Goal: Task Accomplishment & Management: Use online tool/utility

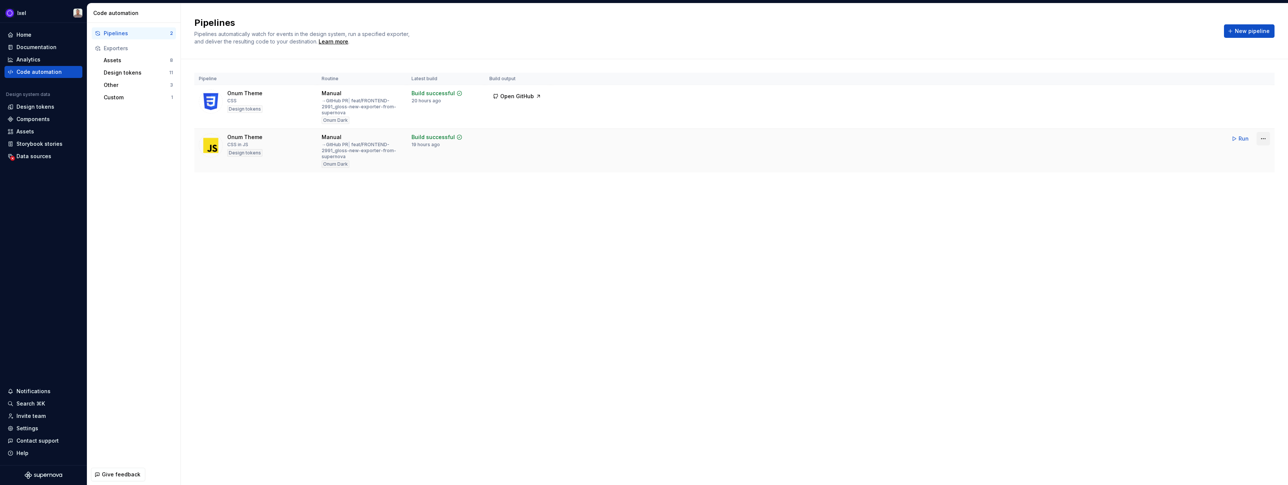
click at [1264, 138] on html "Ixel Home Documentation Analytics Code automation Design system data Design tok…" at bounding box center [644, 242] width 1288 height 485
click at [1225, 153] on div "Edit pipeline" at bounding box center [1254, 154] width 64 height 7
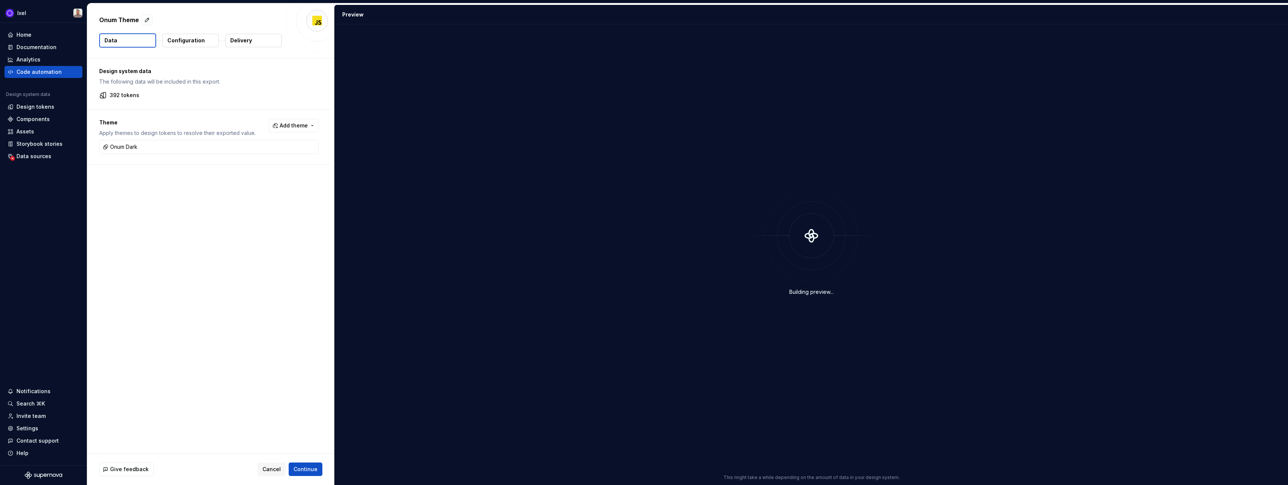
click at [189, 41] on p "Configuration" at bounding box center [185, 40] width 37 height 7
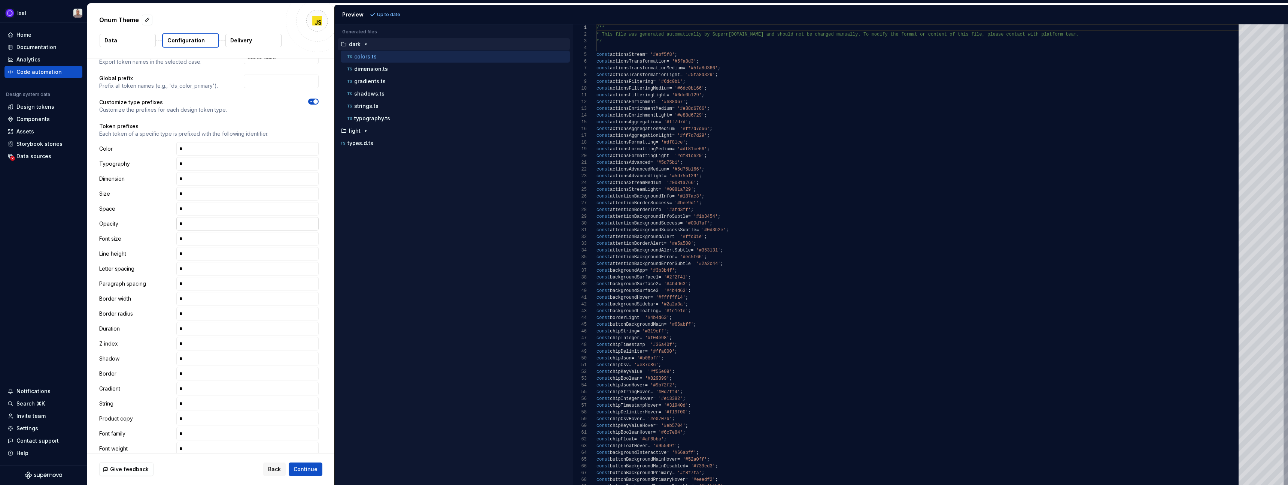
scroll to position [224, 0]
click at [122, 348] on button "button" at bounding box center [208, 343] width 243 height 19
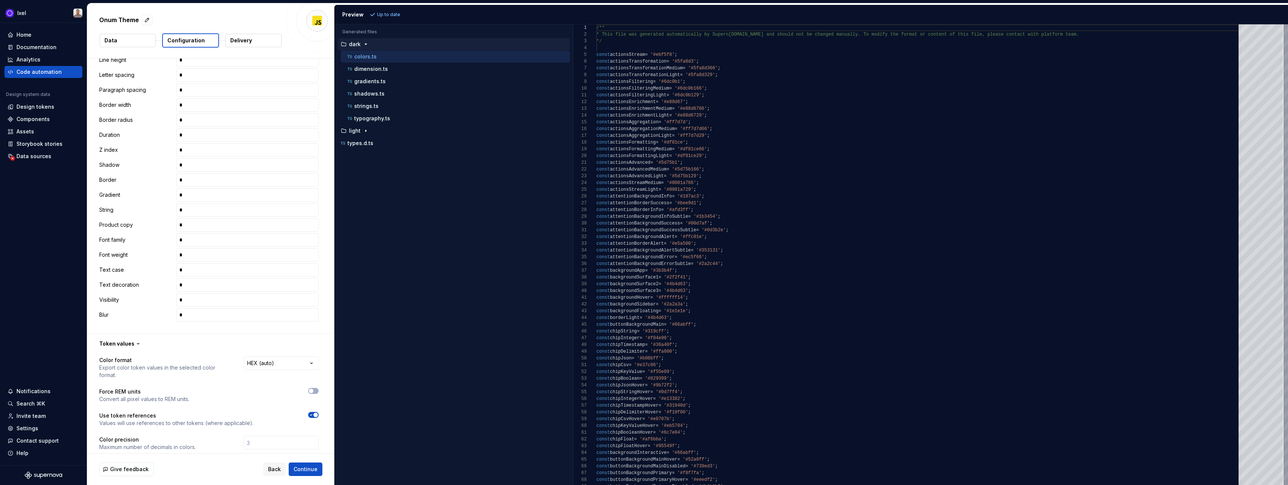
scroll to position [326, 0]
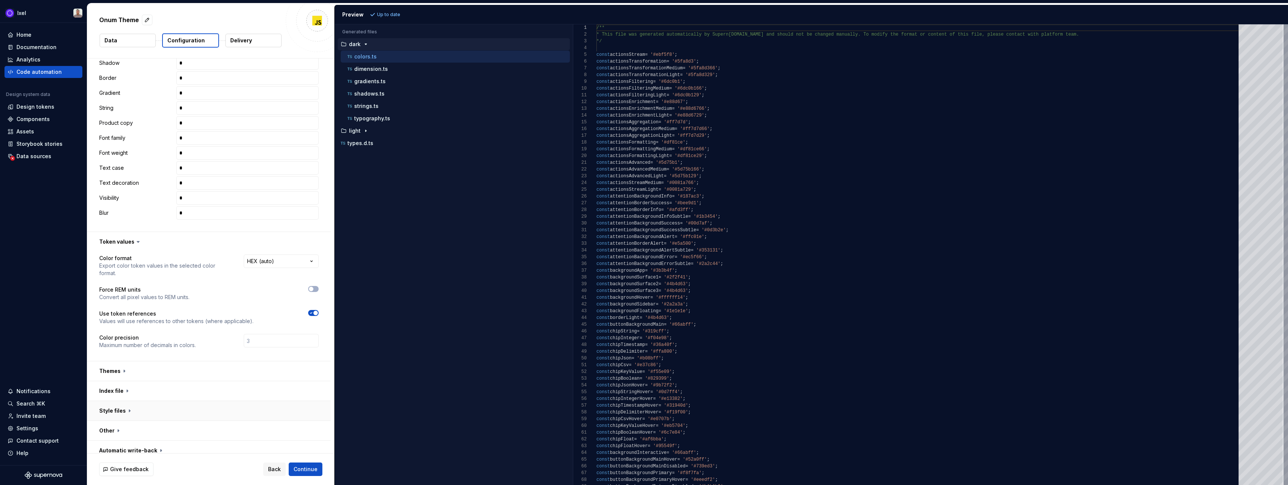
click at [125, 402] on button "button" at bounding box center [208, 410] width 243 height 19
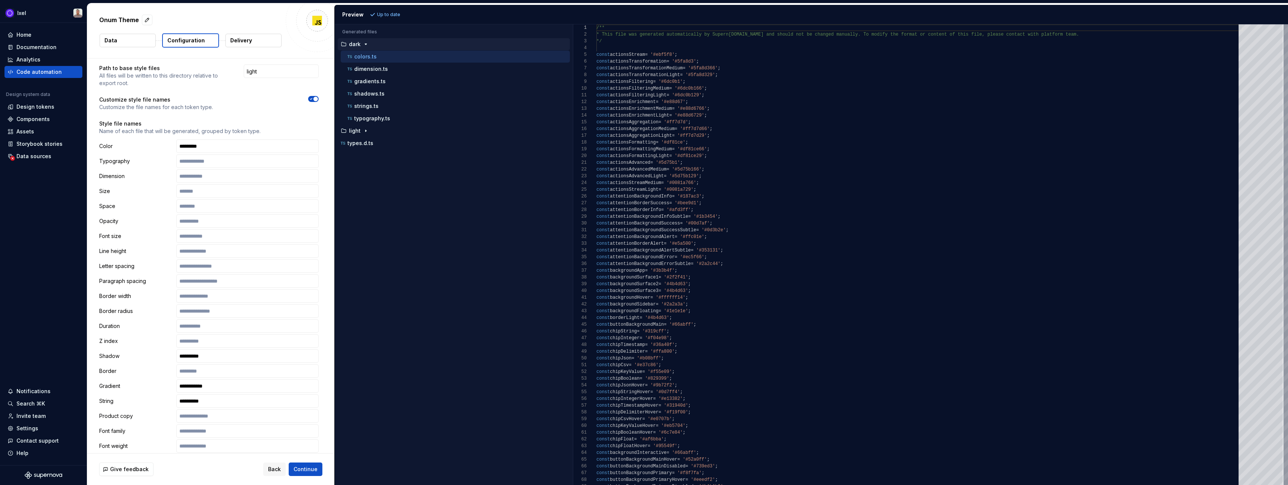
scroll to position [764, 0]
click at [368, 106] on p "strings.ts" at bounding box center [366, 106] width 24 height 6
type textarea "**********"
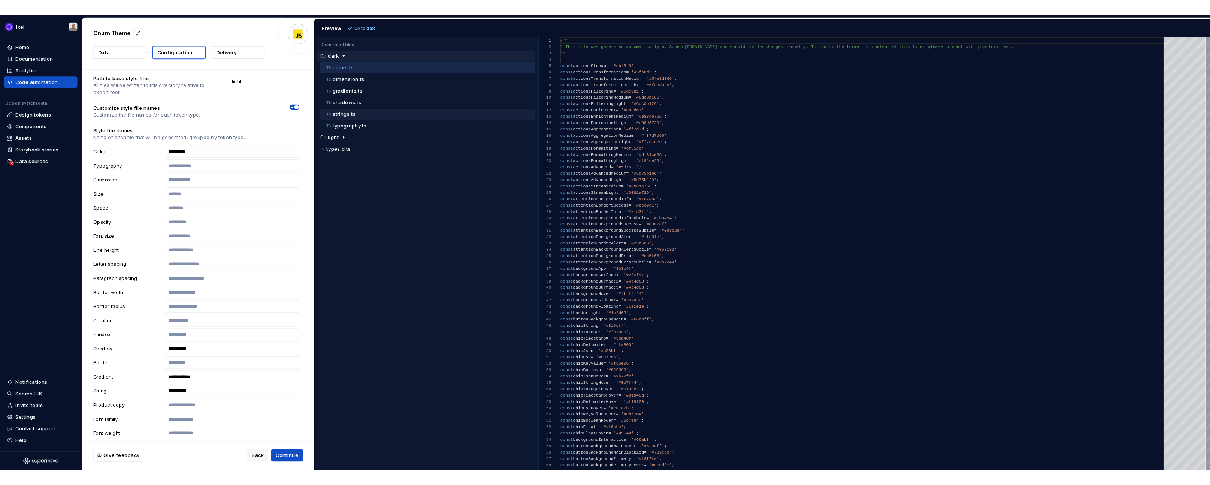
scroll to position [67, 0]
